Goal: Information Seeking & Learning: Stay updated

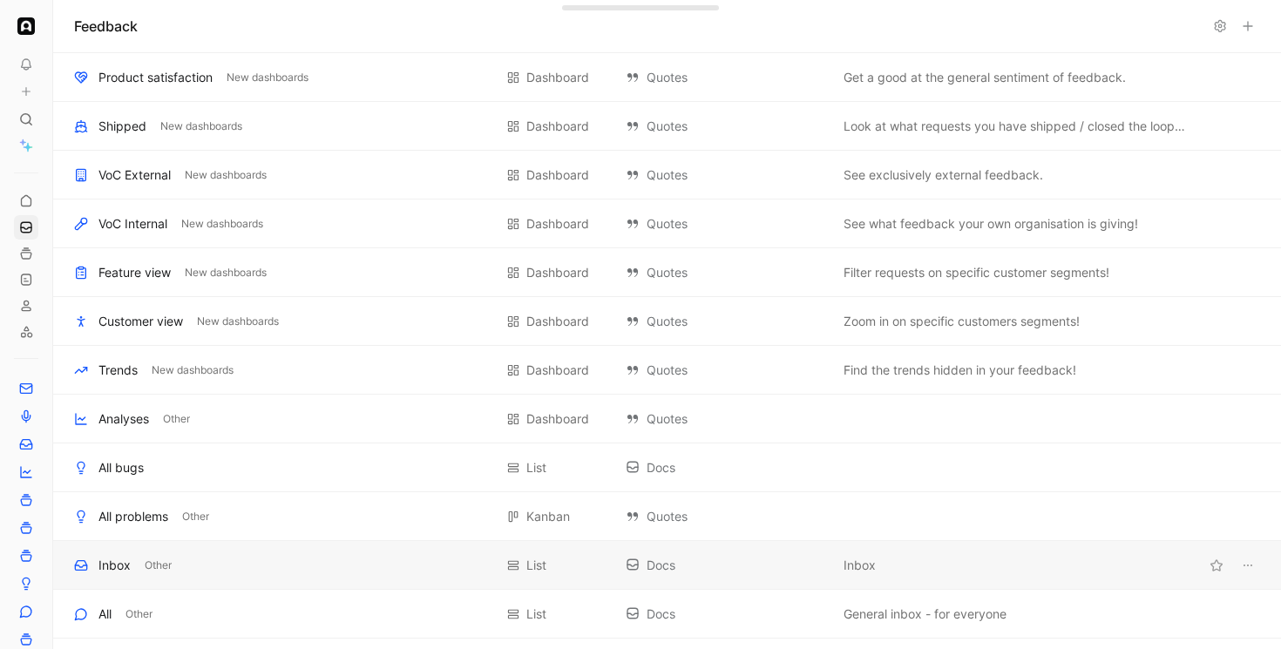
click at [110, 582] on div "Inbox Other List Docs Inbox" at bounding box center [667, 565] width 1228 height 49
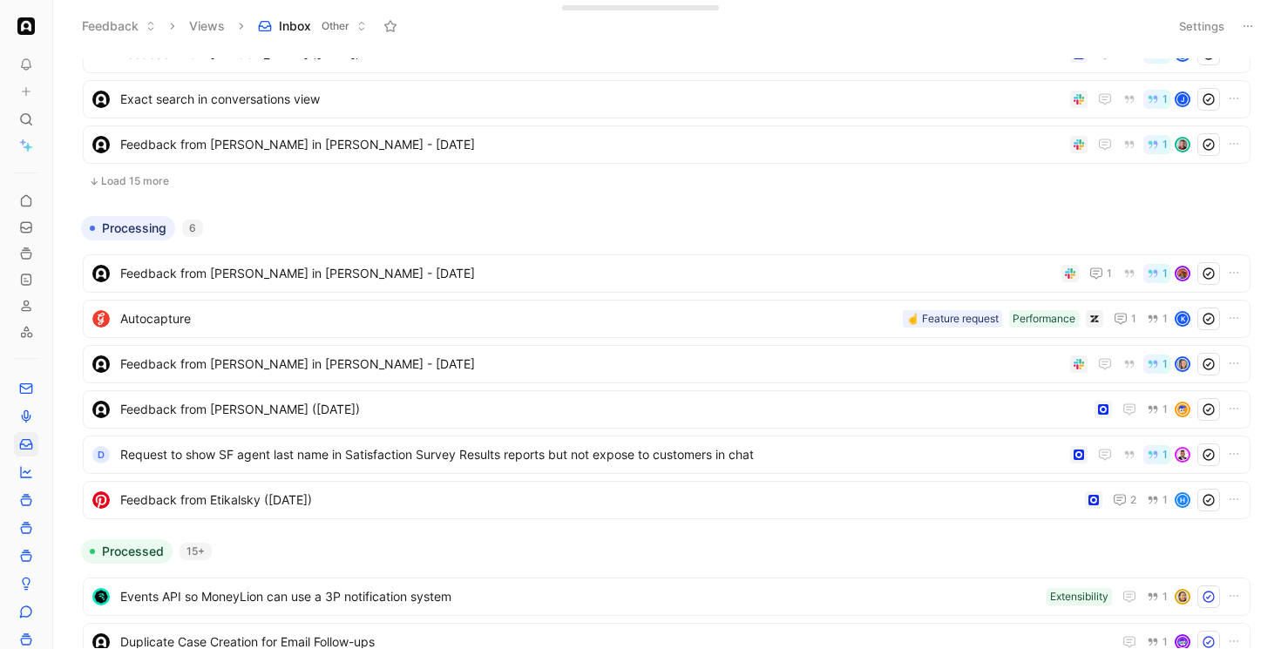
scroll to position [1335, 0]
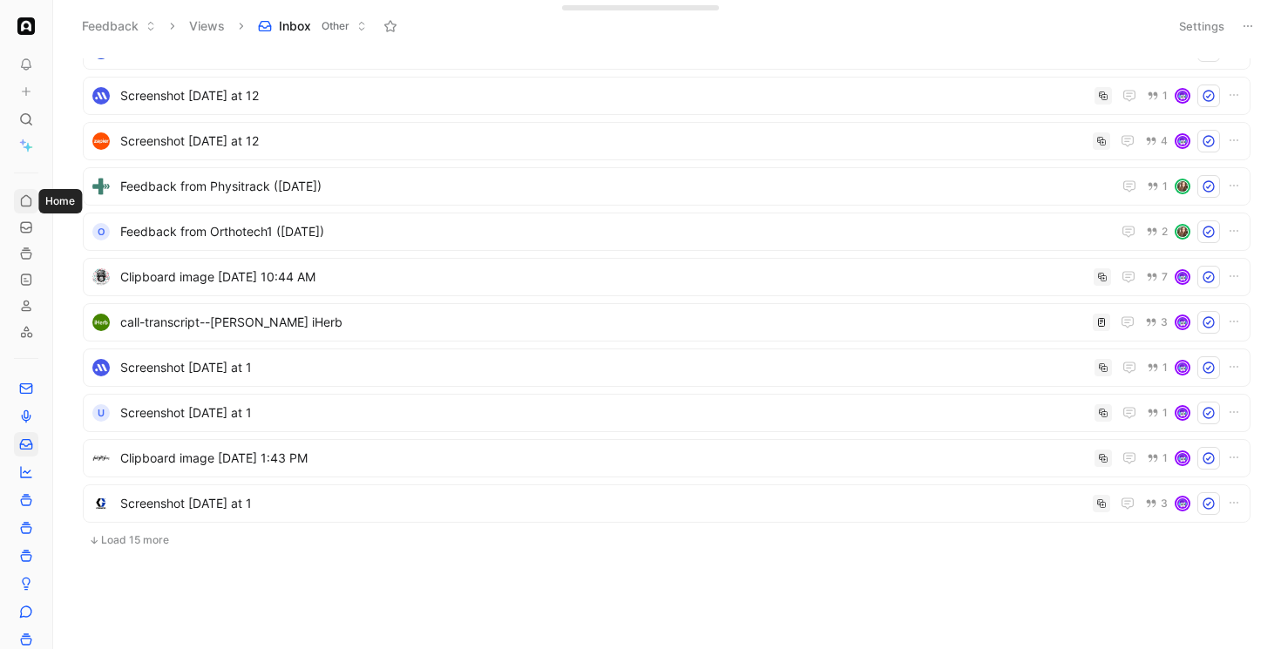
click at [25, 199] on icon at bounding box center [26, 201] width 14 height 14
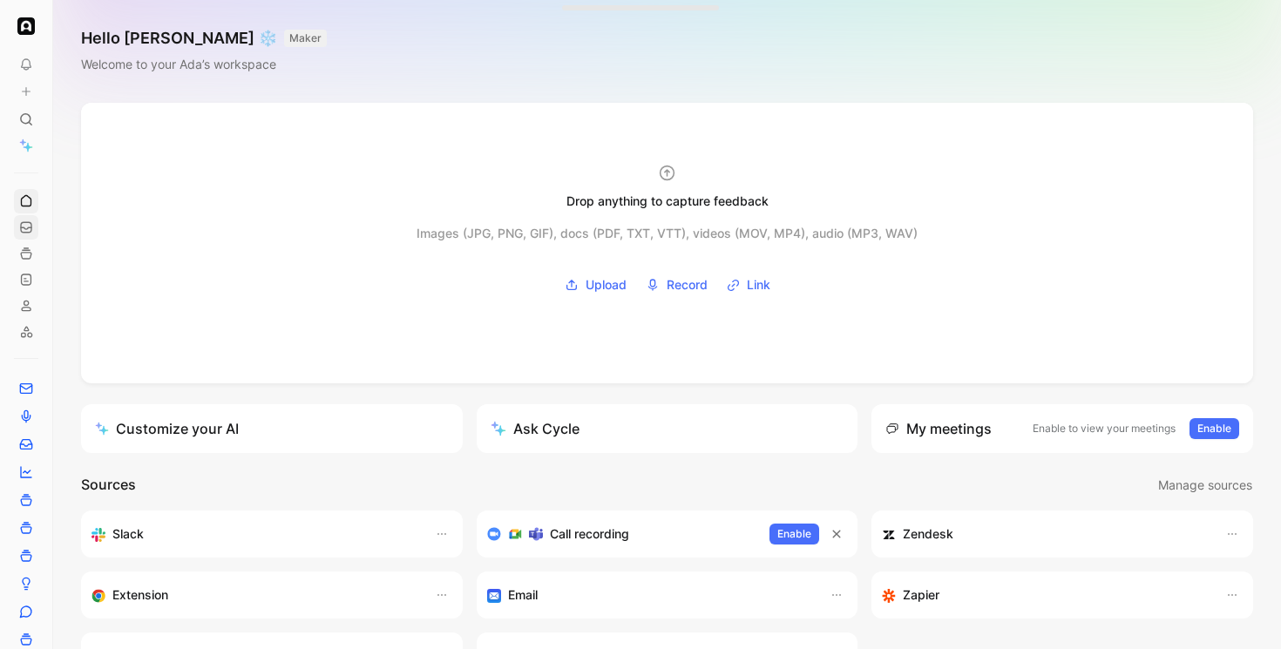
click at [37, 235] on link at bounding box center [26, 227] width 24 height 24
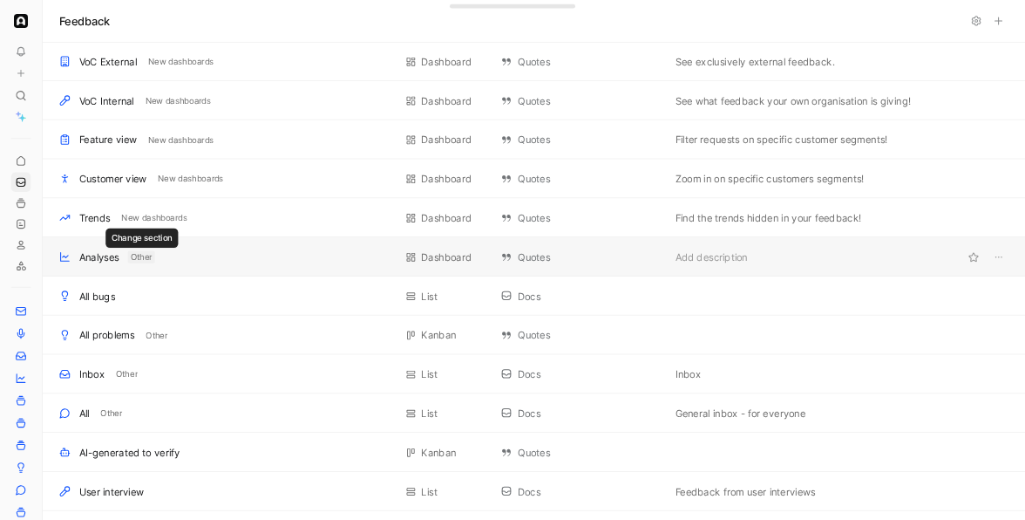
scroll to position [572, 0]
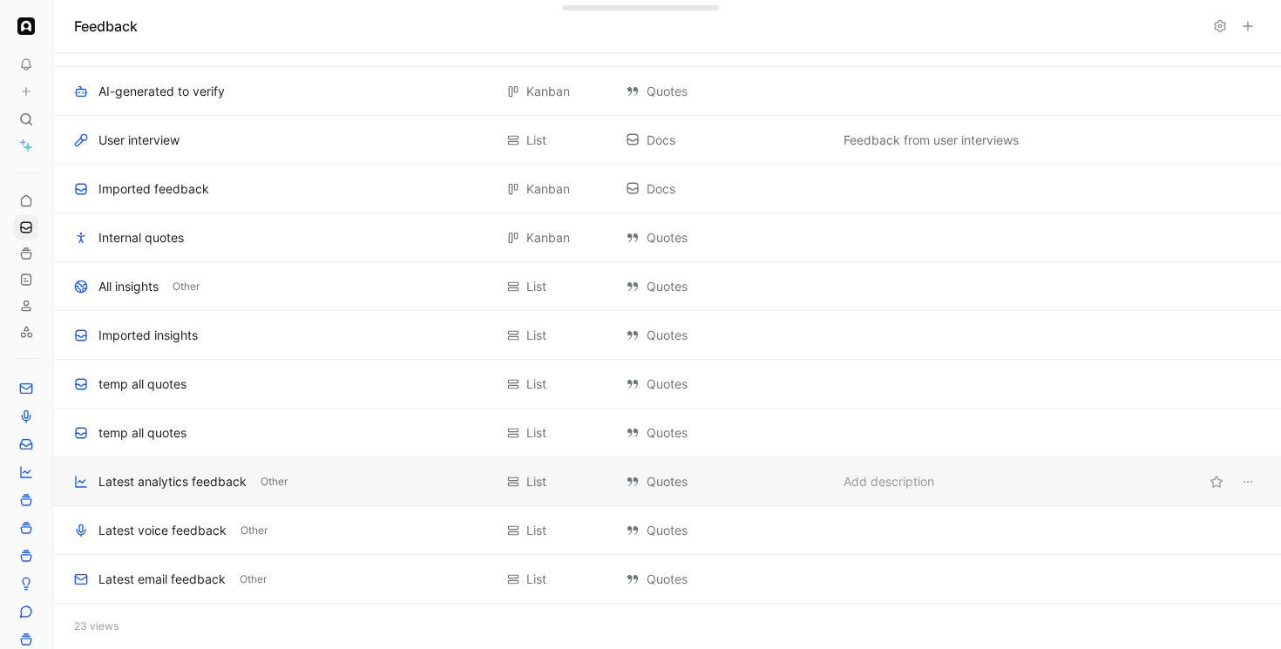
click at [161, 476] on div "Latest analytics feedback" at bounding box center [173, 482] width 148 height 21
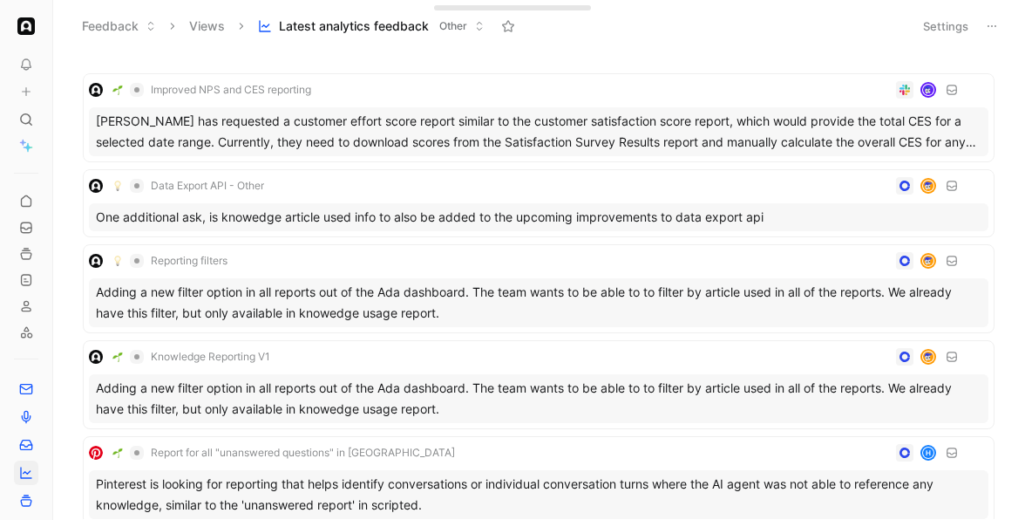
click at [994, 23] on icon at bounding box center [992, 26] width 14 height 14
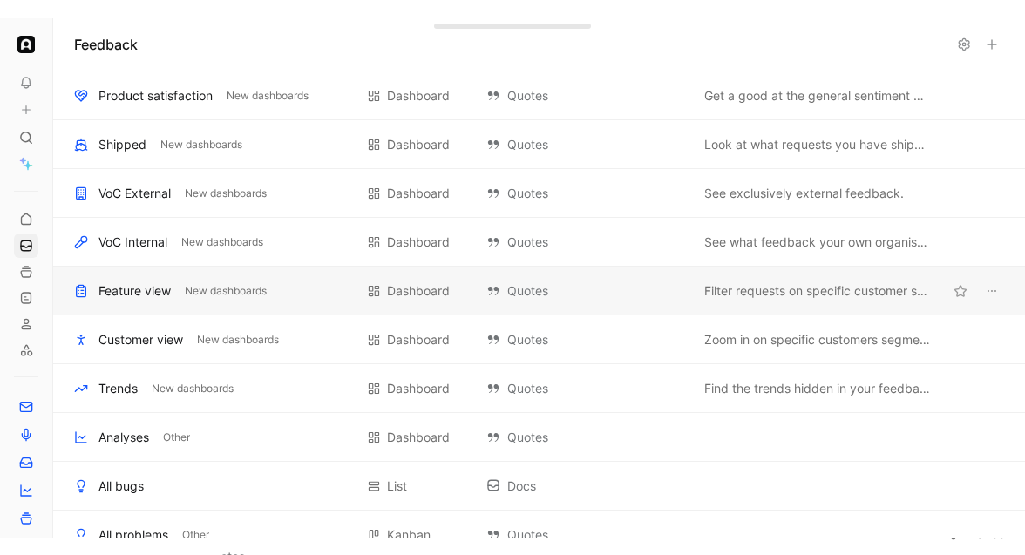
scroll to position [701, 0]
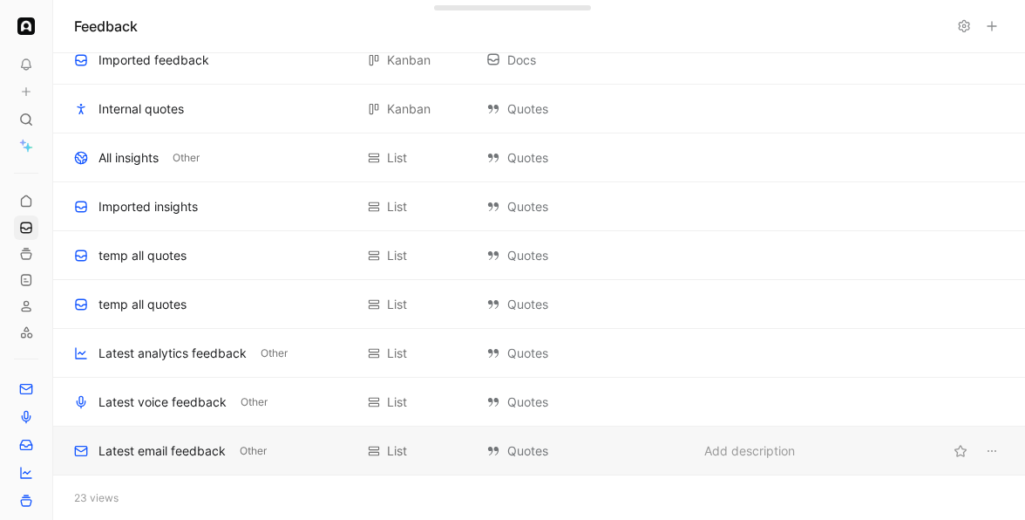
click at [174, 444] on div "Latest email feedback" at bounding box center [162, 450] width 127 height 21
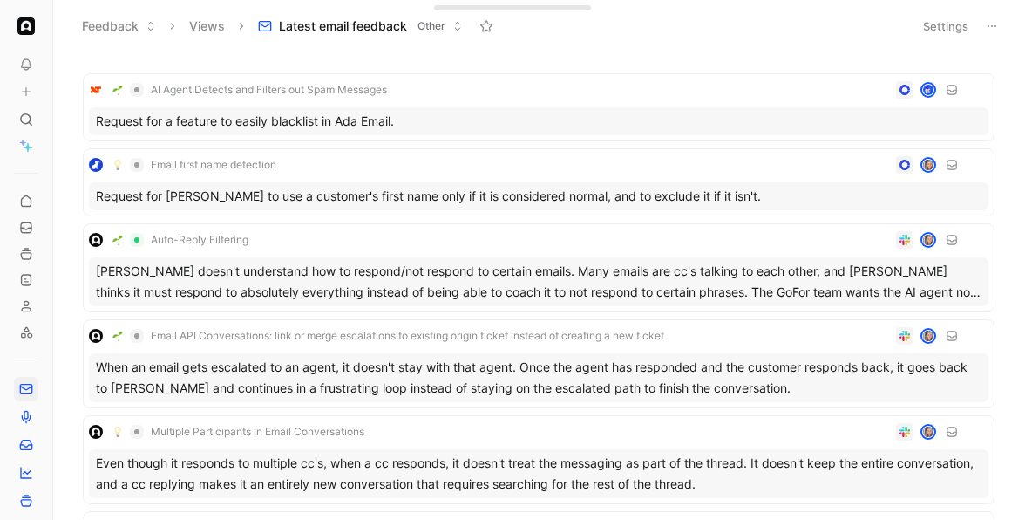
click at [989, 28] on icon at bounding box center [992, 26] width 14 height 14
